Goal: Submit feedback/report problem

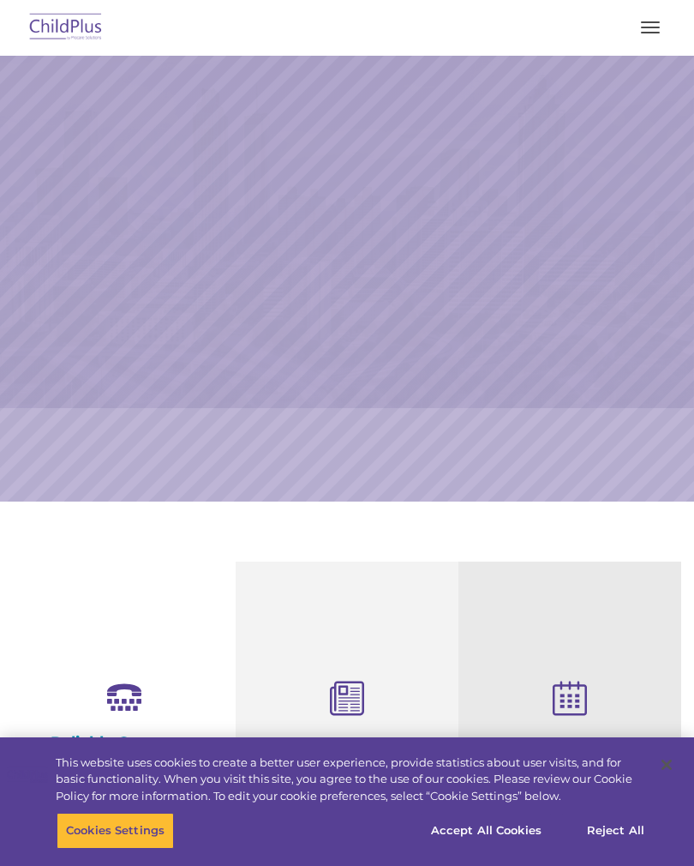
select select "MEDIUM"
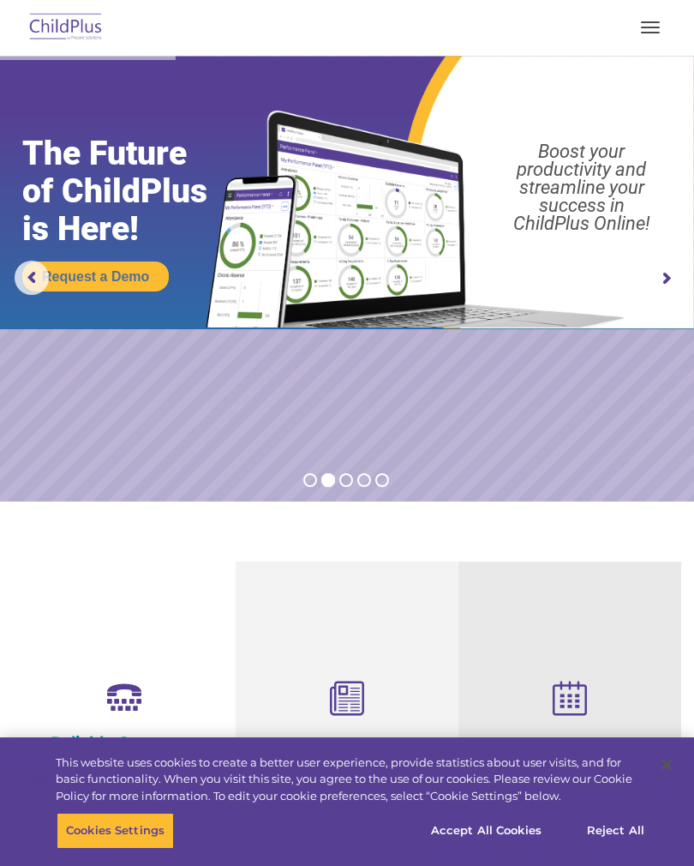
click at [655, 25] on button "button" at bounding box center [650, 27] width 36 height 27
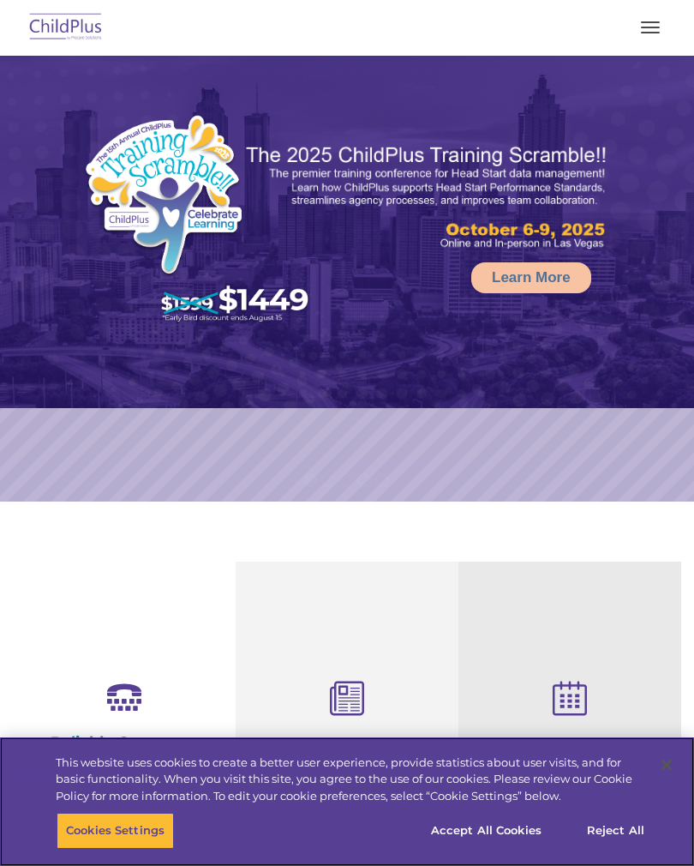
select select "MEDIUM"
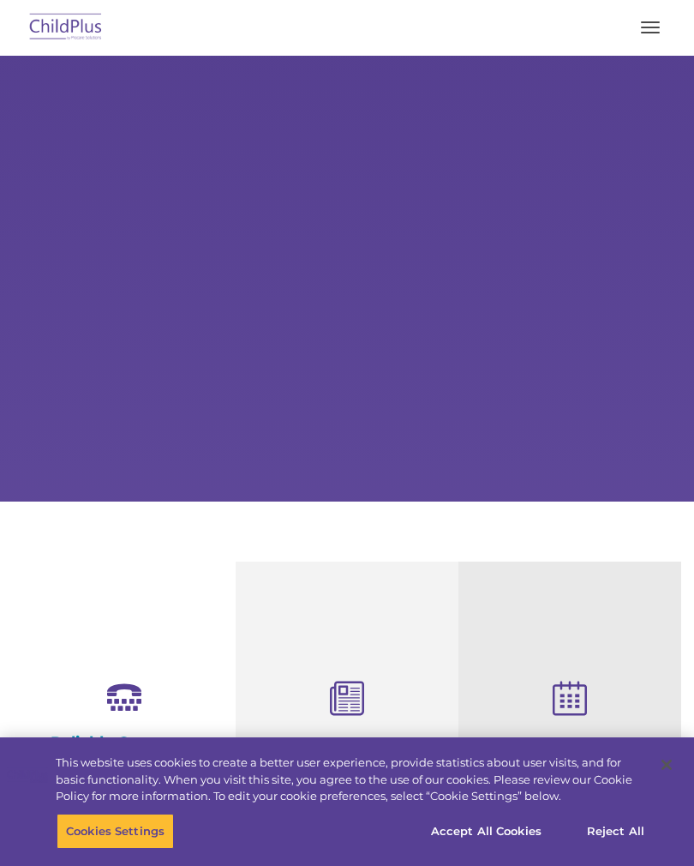
click at [656, 39] on button "button" at bounding box center [650, 27] width 36 height 27
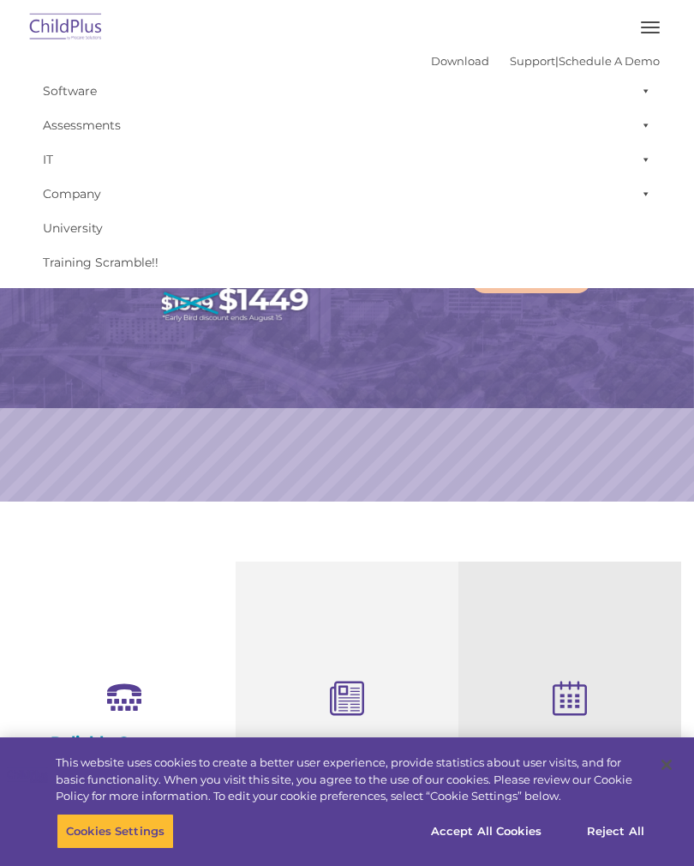
select select "MEDIUM"
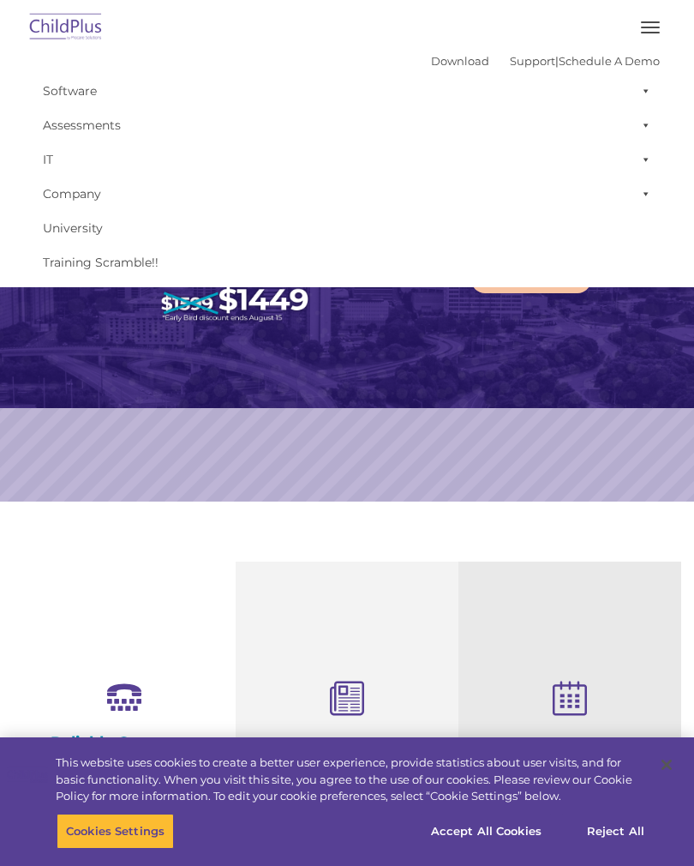
click at [645, 33] on button "button" at bounding box center [650, 27] width 36 height 27
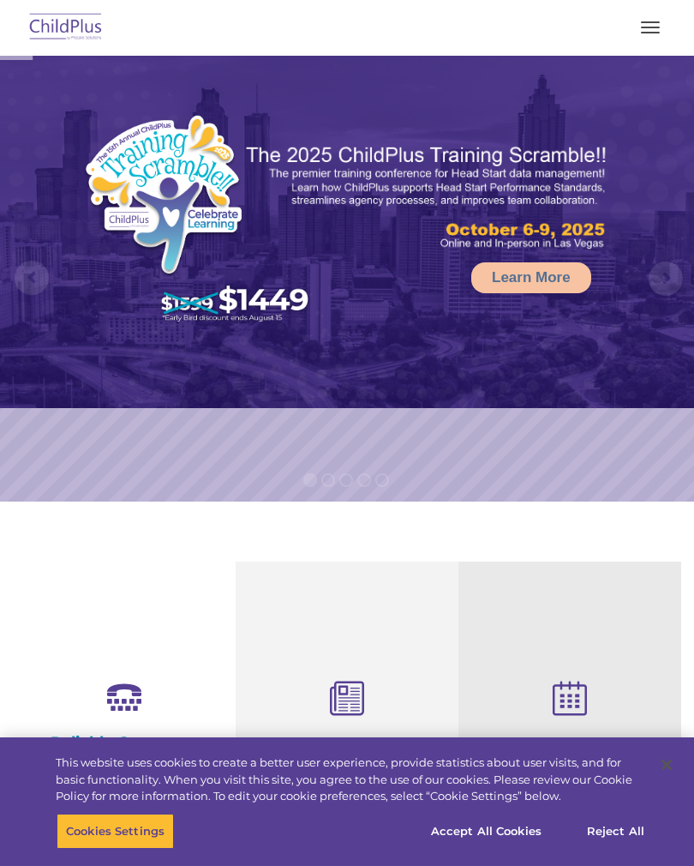
click at [660, 15] on button "button" at bounding box center [650, 27] width 36 height 27
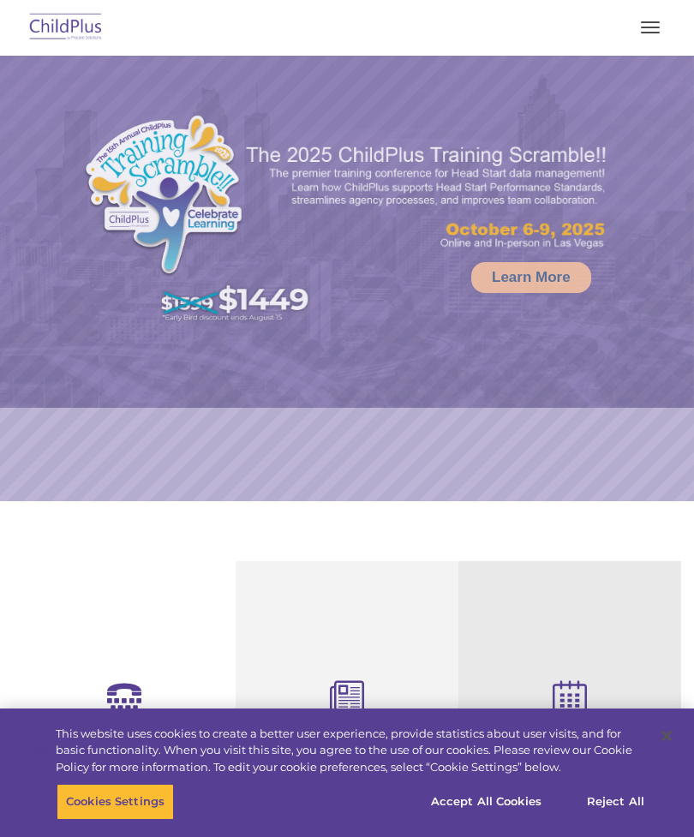
select select "MEDIUM"
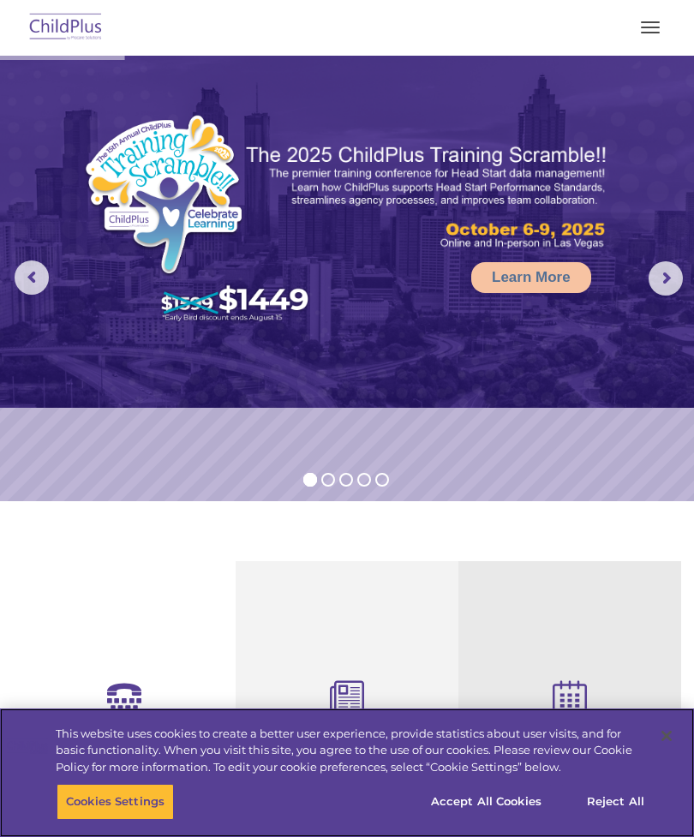
select select "MEDIUM"
